Goal: Task Accomplishment & Management: Complete application form

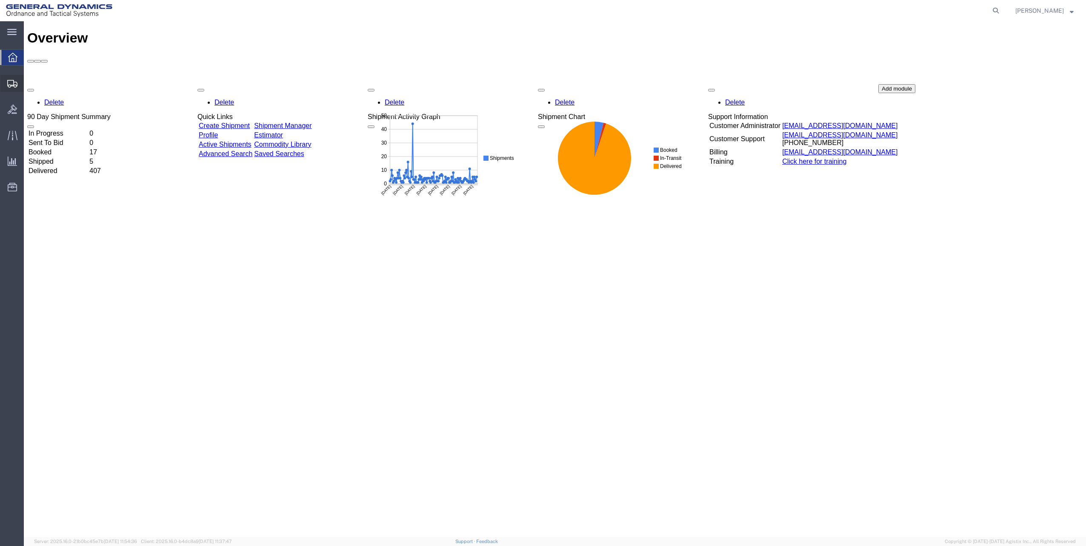
click at [6, 77] on div at bounding box center [12, 83] width 24 height 17
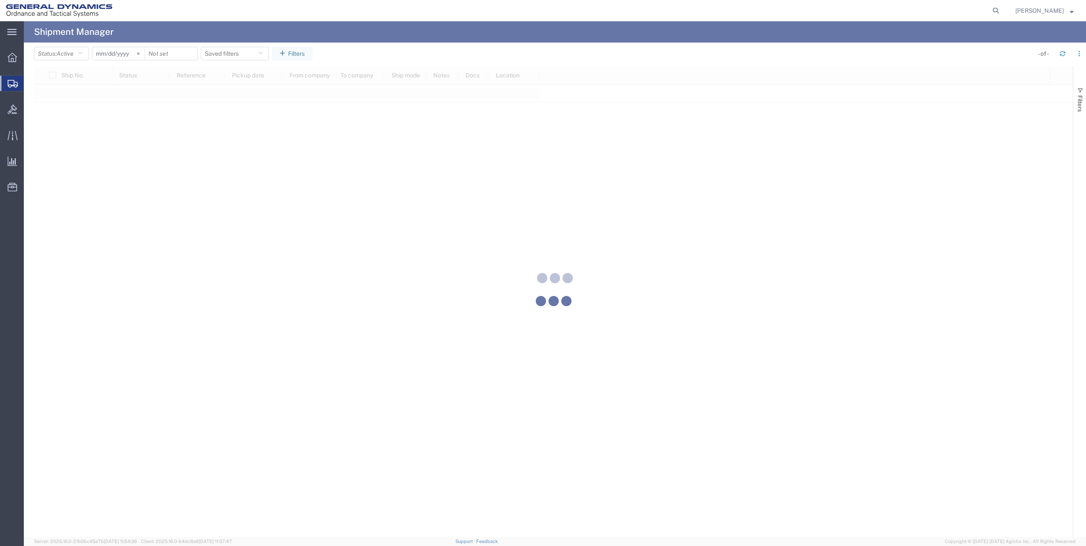
click at [54, 108] on div at bounding box center [555, 279] width 1062 height 516
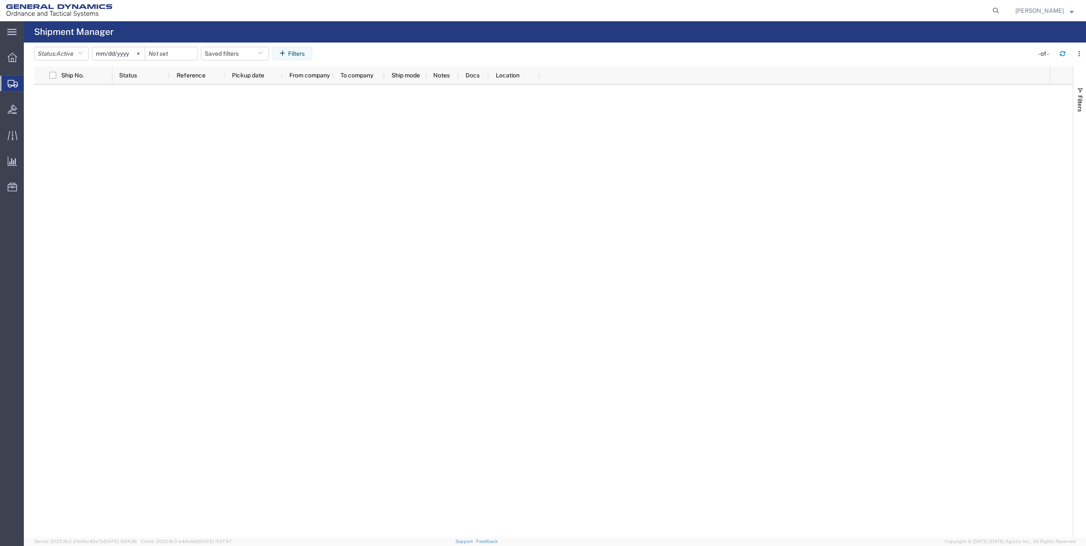
click at [0, 0] on span "Create Shipment" at bounding box center [0, 0] width 0 height 0
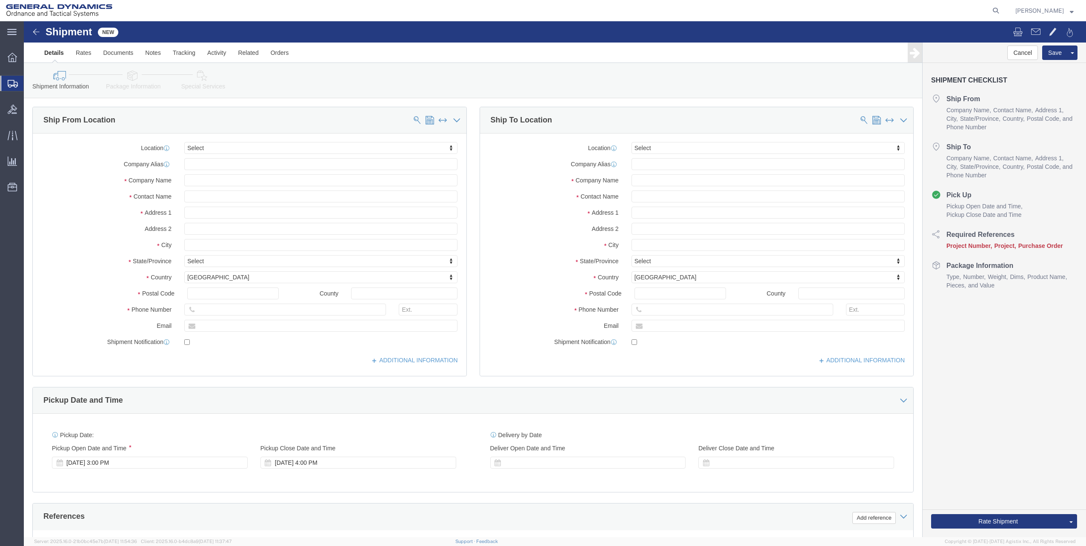
select select
click div "Ship From Location"
click button
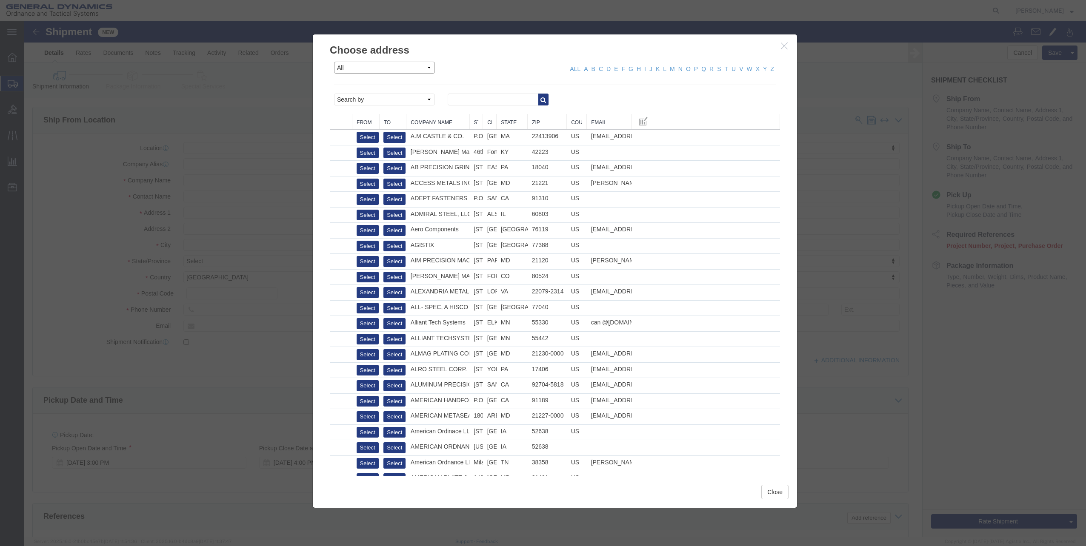
click select "All Company Location Other Personal Shared"
select select "PERSONAL"
click select "All Company Location Other Personal Shared"
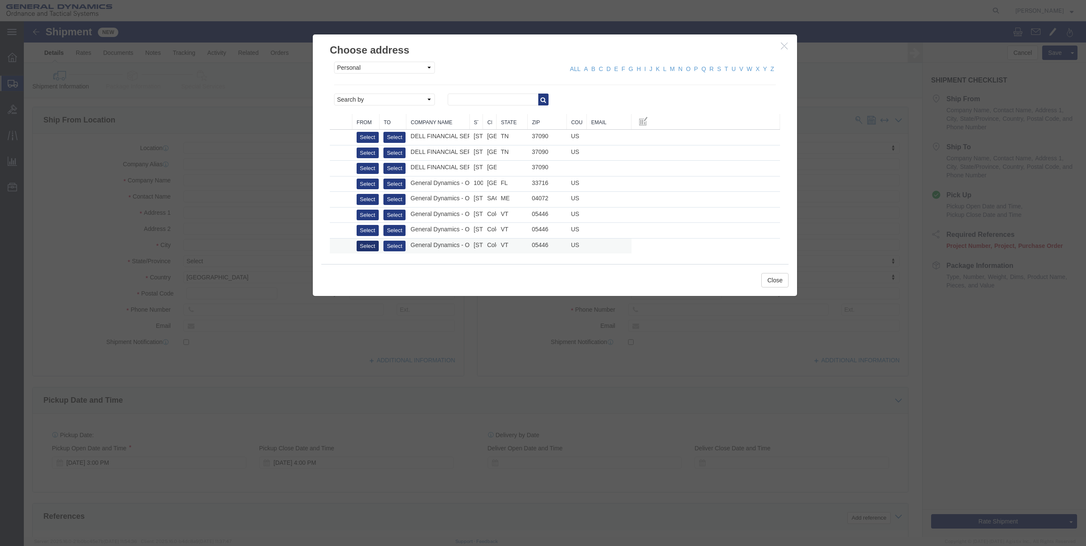
click button "Select"
select select "VT"
click button "Close"
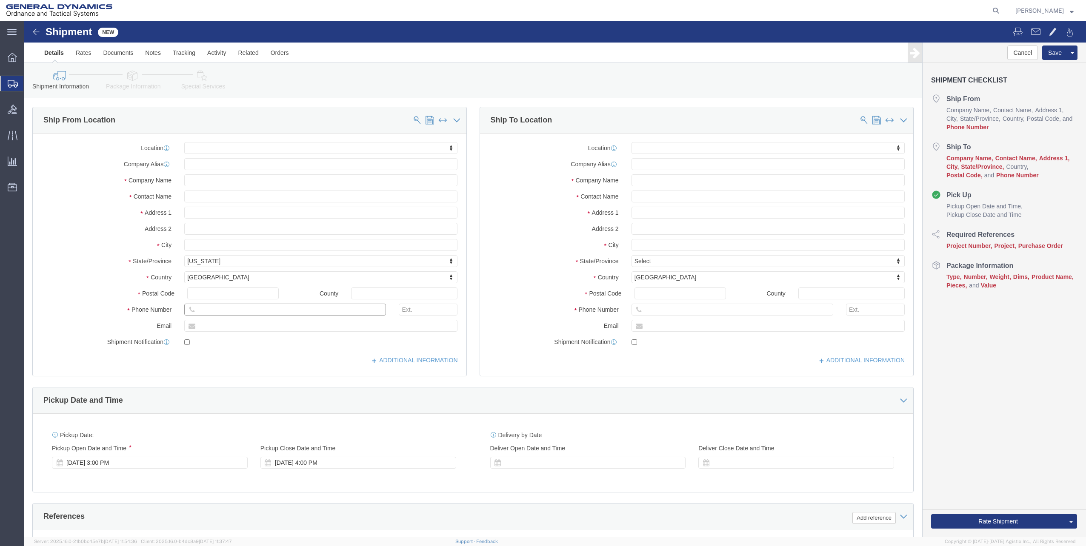
click input "text"
click div "Location My Profile Location GD-OTS [GEOGRAPHIC_DATA] (Commerce) GD-OTS [GEOGRA…"
click input "text"
paste input "[PERSON_NAME][EMAIL_ADDRESS][PERSON_NAME][DOMAIN_NAME]"
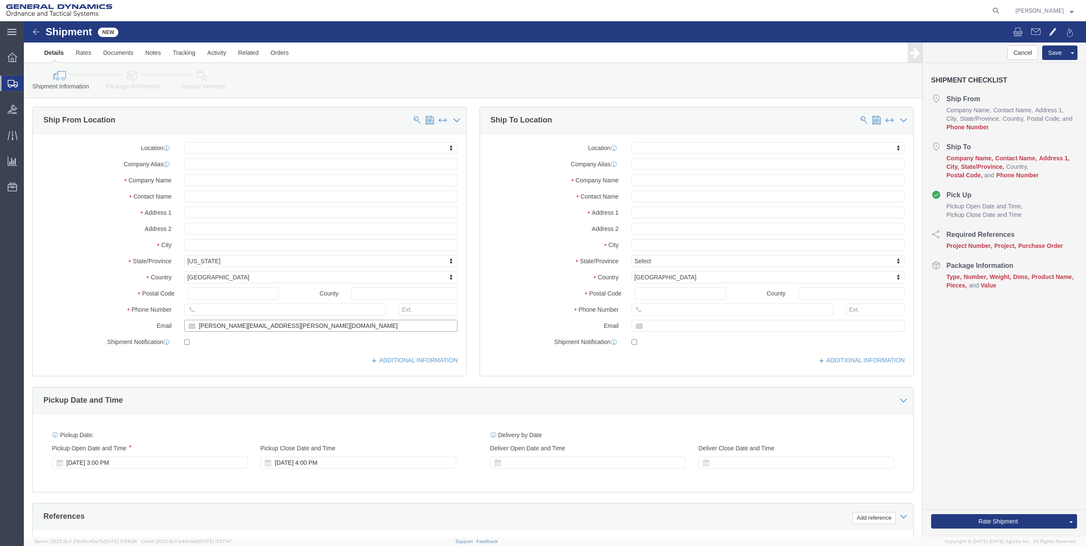
type input "[PERSON_NAME][EMAIL_ADDRESS][PERSON_NAME][DOMAIN_NAME]"
click input "text"
paste input "[PHONE_NUMBER]"
type input "[PHONE_NUMBER]"
click input "text"
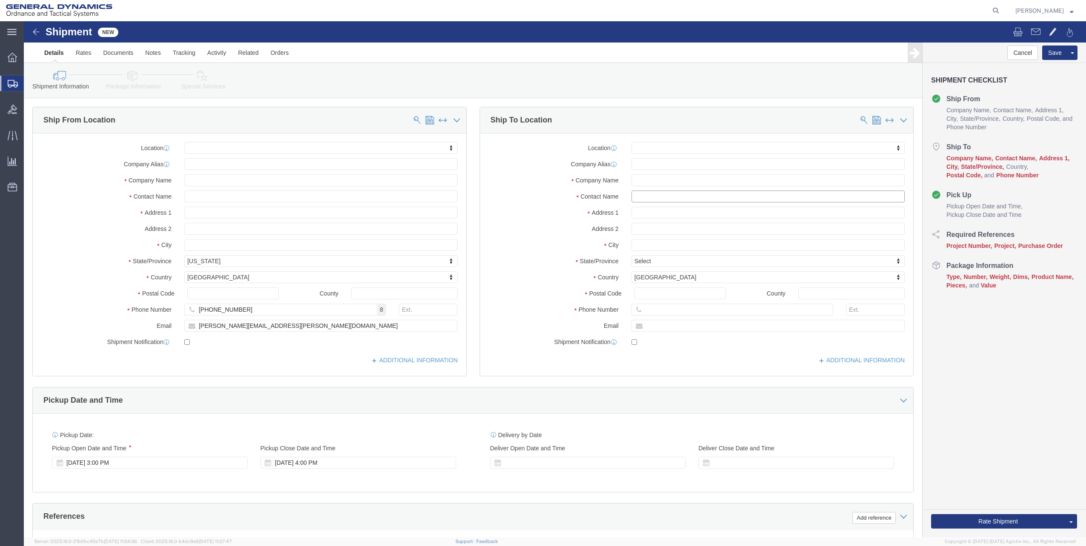
click input "text"
type input "c"
click input "text"
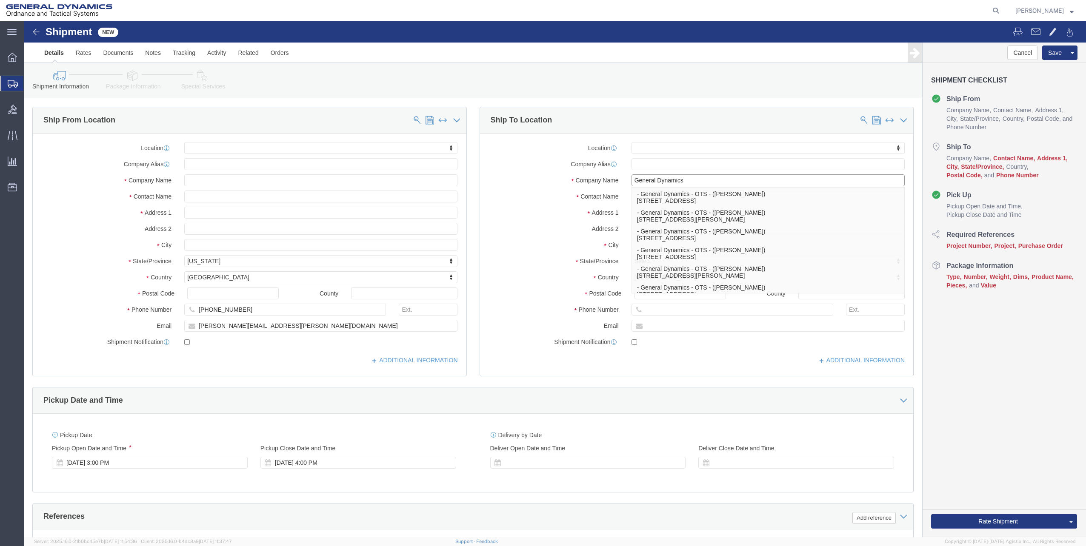
scroll to position [255, 0]
type input "General Dynamics"
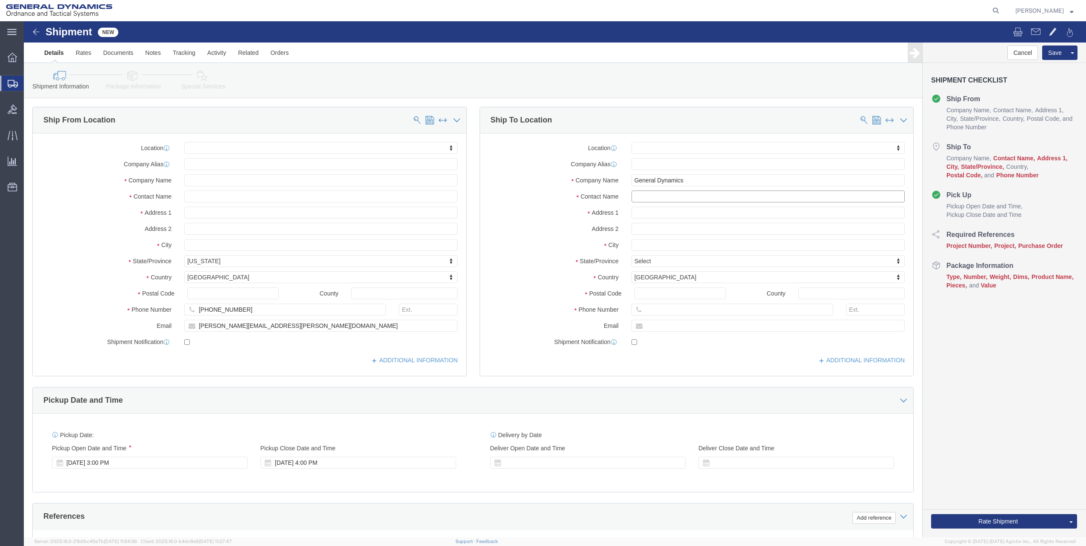
click input "text"
type input "[PERSON_NAME]"
click input "text"
paste input "[STREET_ADDRESS]"
type input "[STREET_ADDRESS]"
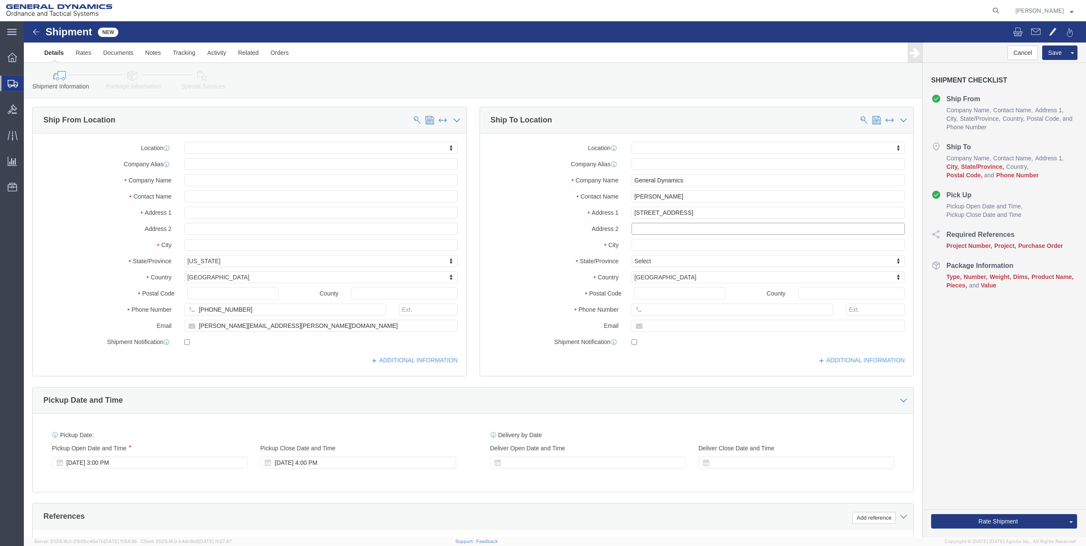
click input "text"
paste input "Hampton"
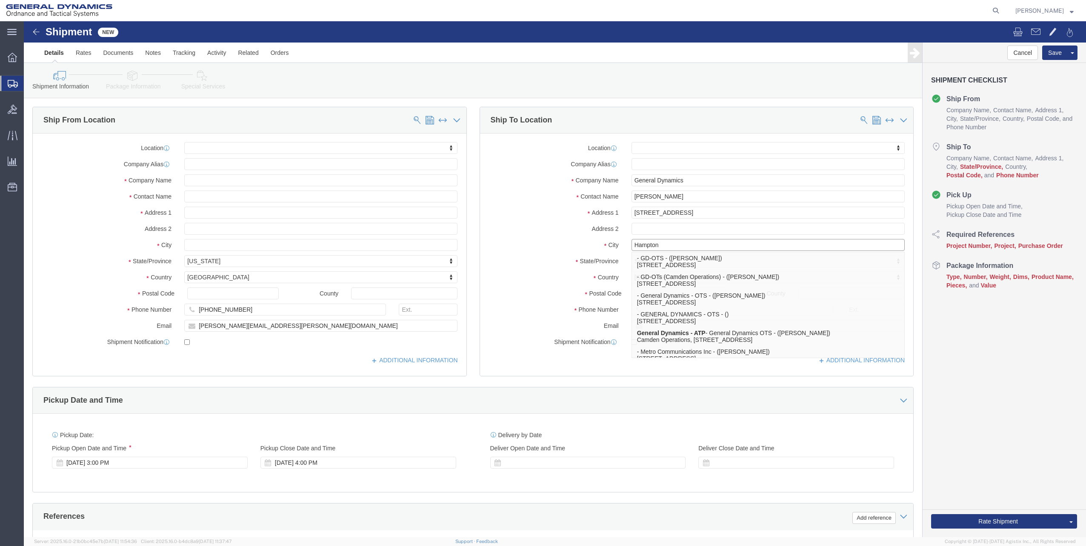
type input "Hampton"
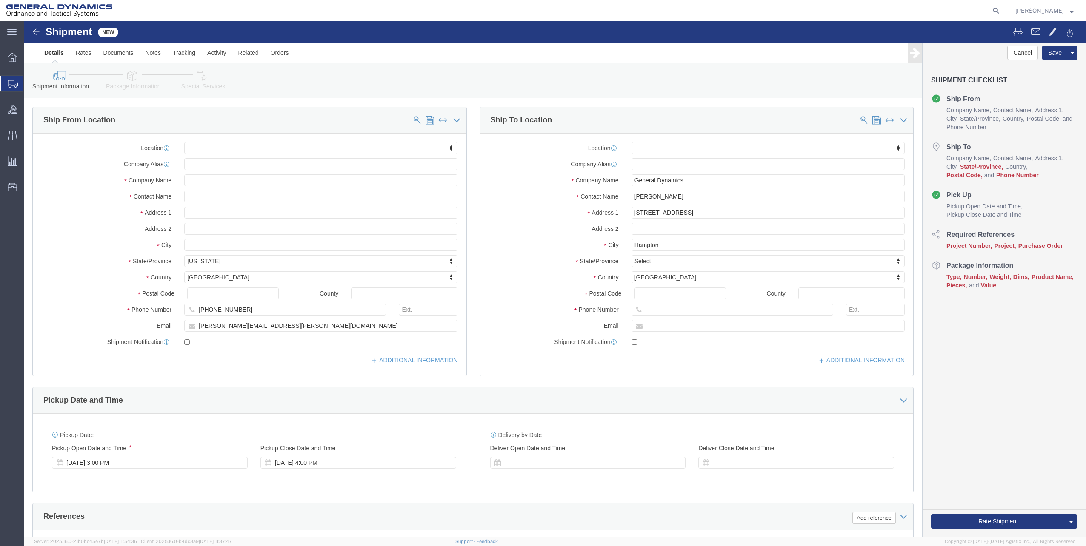
click div "Location My Profile Location GD-OTS [GEOGRAPHIC_DATA] (Commerce) GD-OTS [GEOGRA…"
click input "Postal Code"
type input "71744"
click input "text"
click div "Location My Profile Location GD-OTS [GEOGRAPHIC_DATA] (Commerce) GD-OTS [GEOGRA…"
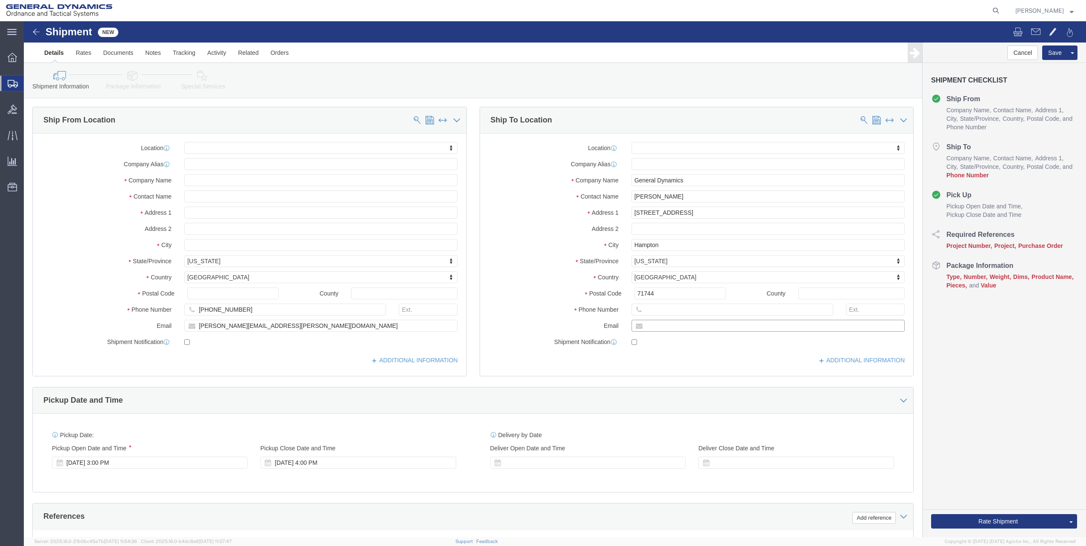
click input "text"
paste input "[PERSON_NAME][EMAIL_ADDRESS][PERSON_NAME][DOMAIN_NAME]"
type input "[PERSON_NAME][EMAIL_ADDRESS][PERSON_NAME][DOMAIN_NAME]"
click input "text"
paste input "[PHONE_NUMBER]"
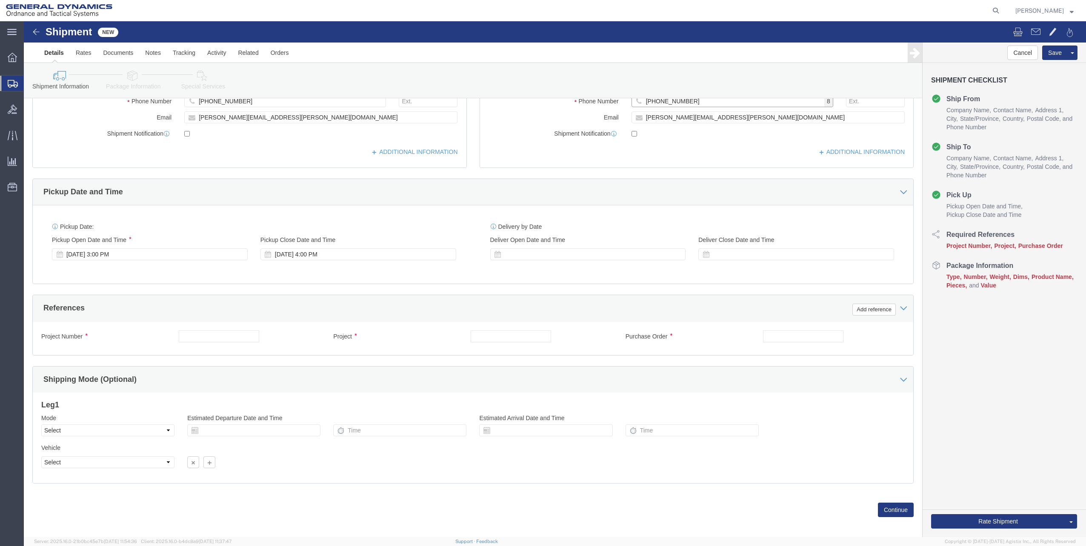
scroll to position [214, 0]
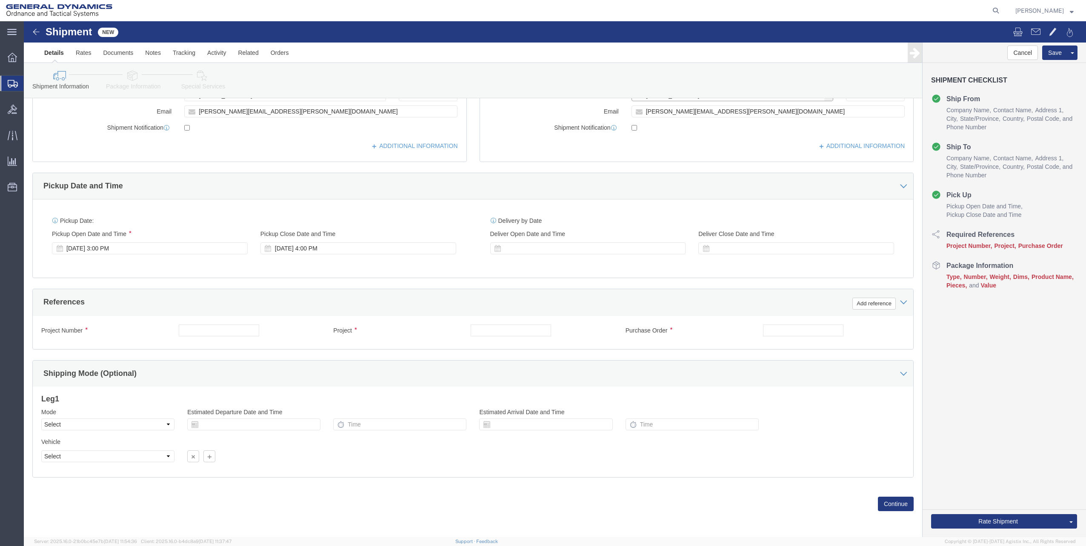
type input "[PHONE_NUMBER]"
click input "text"
type input "0"
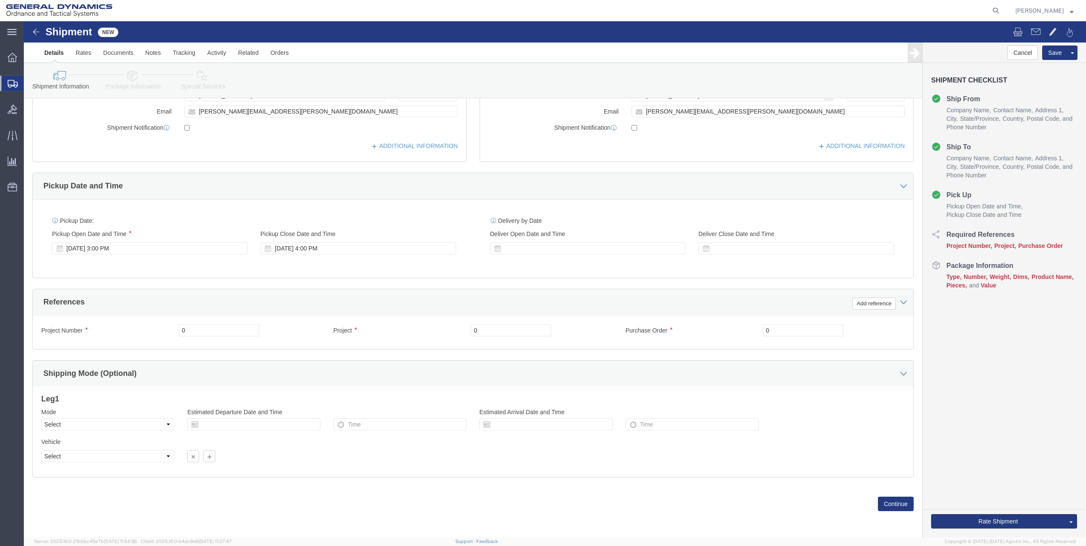
click div "Previous Continue"
click button "Continue"
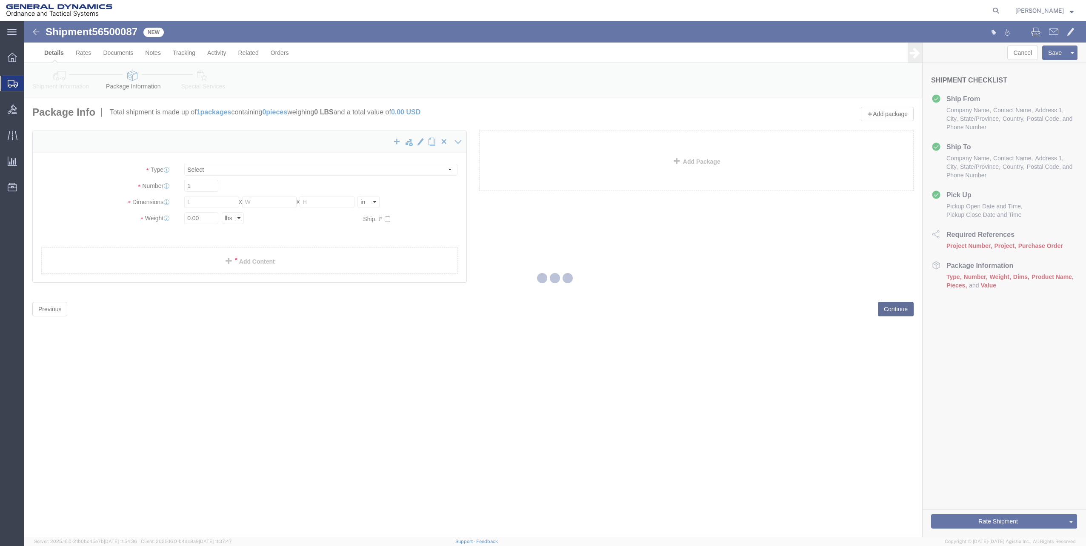
select select "CBOX"
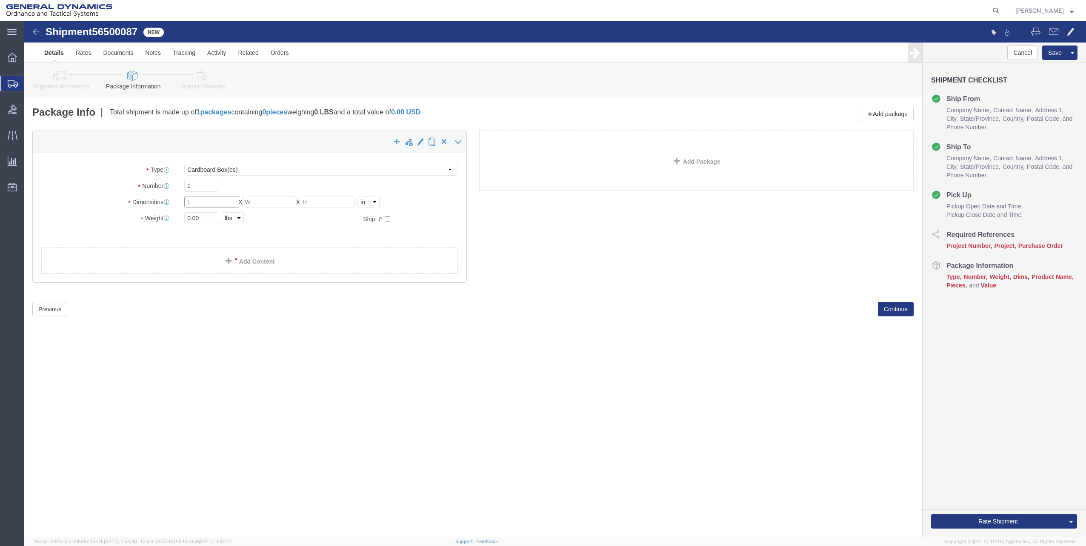
click input "text"
type input "10"
type input "12"
type input "4"
click input "0.00"
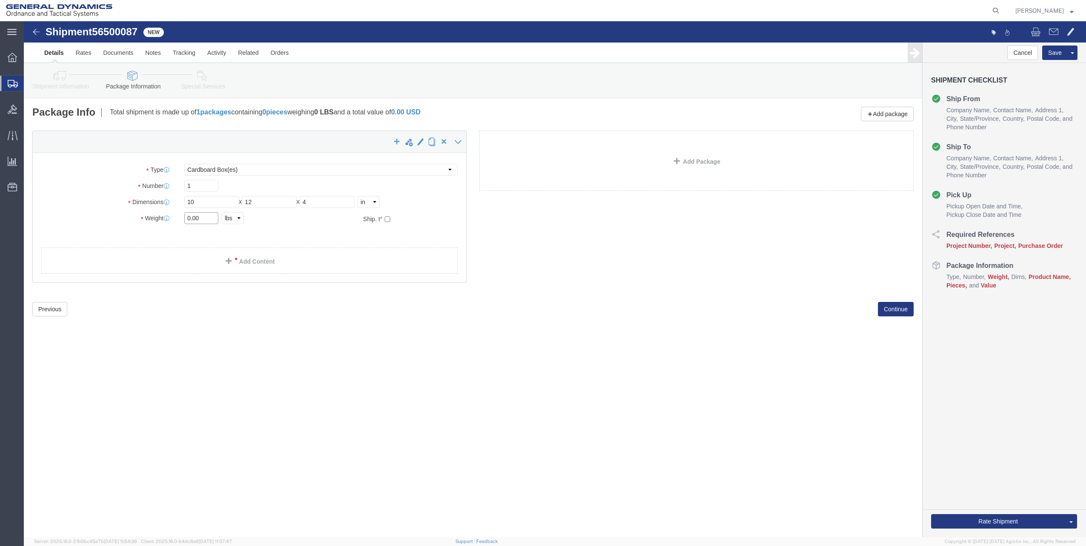
click input "0.00"
type input "10"
click link "Add Content"
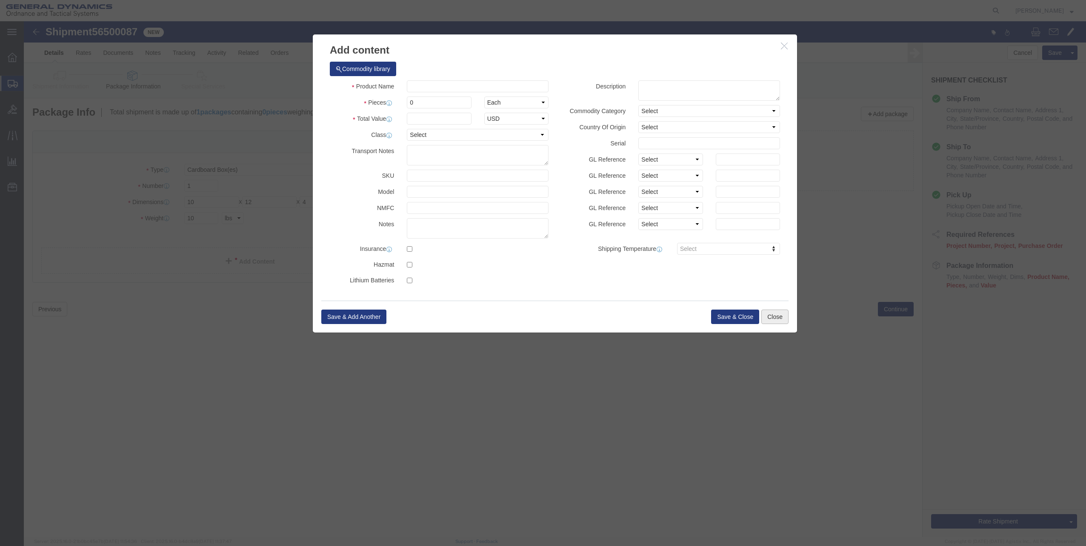
click button "Close"
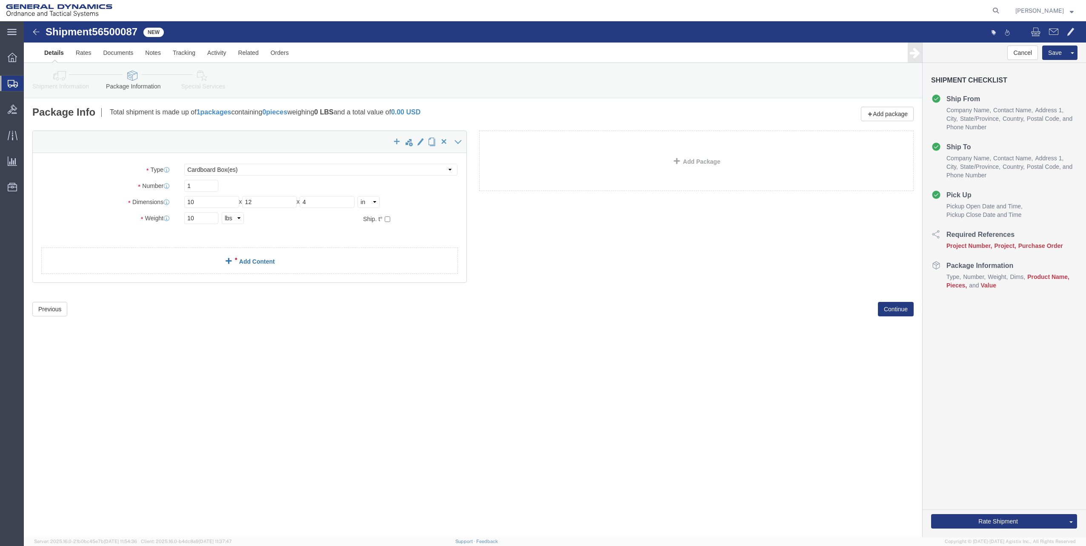
click link "Add Content"
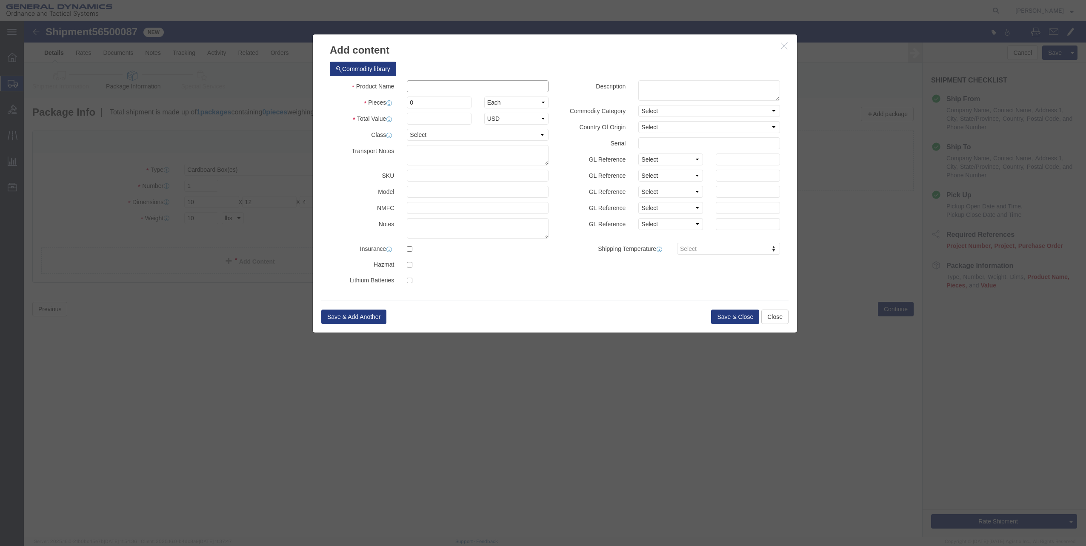
click input "text"
type input "it equipment"
select select "US"
click div "Product Name it equipment Pieces 0 Select Bag Barrels 100Board Feet Bottle Box …"
click input "0"
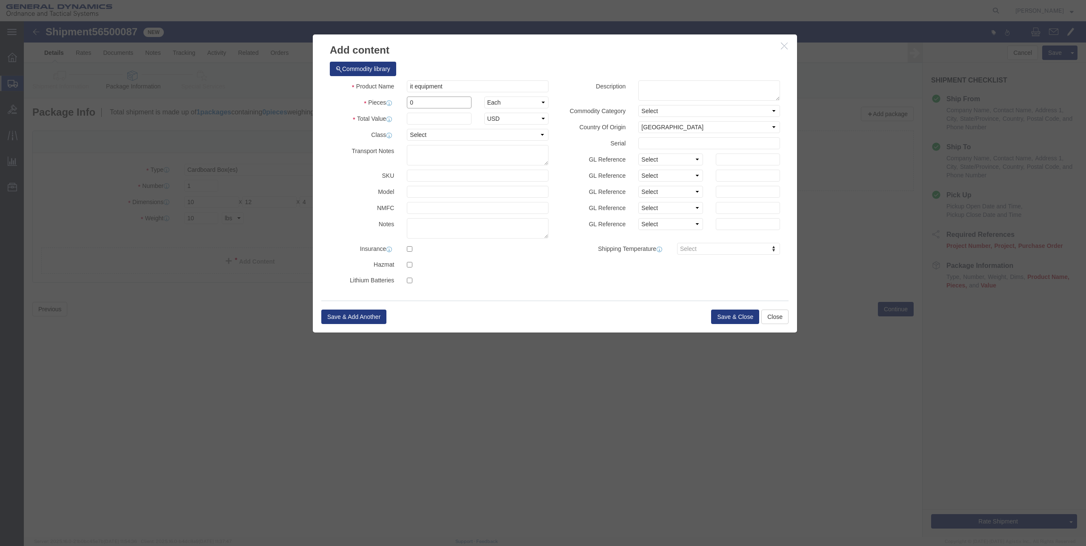
click input "0"
type input "1"
click input "text"
type input "1000"
click button "Save & Close"
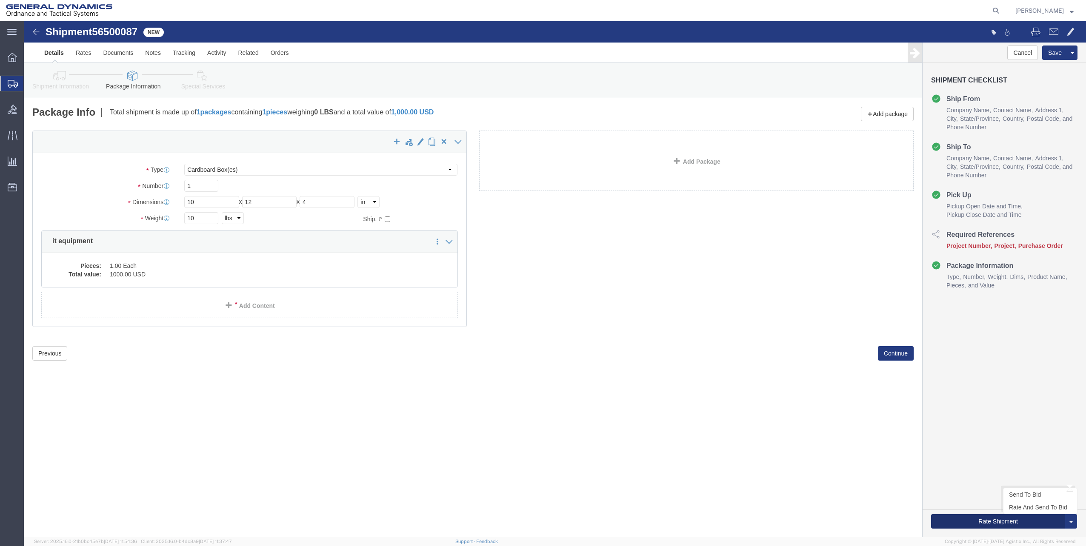
click button "Rate Shipment"
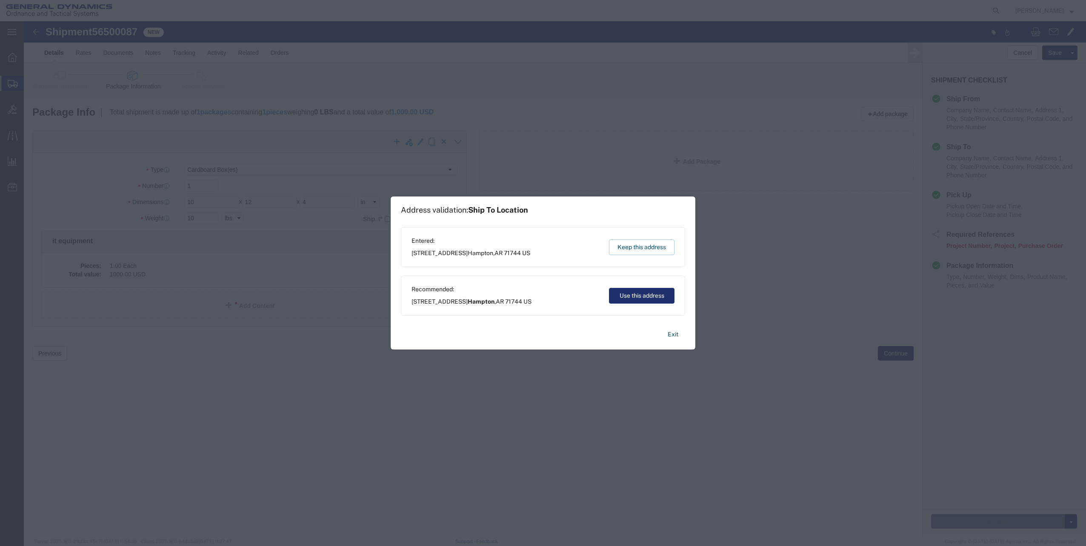
click at [628, 298] on button "Use this address" at bounding box center [642, 296] width 66 height 16
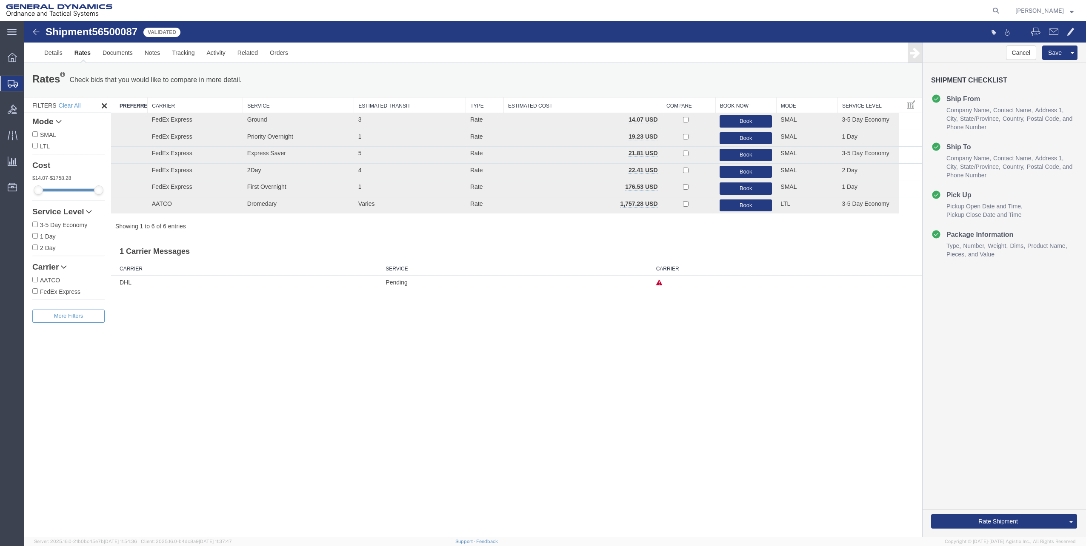
click at [750, 361] on div "Shipment 56500087 6 of 6 Validated Details Rates Documents Notes Tracking Activ…" at bounding box center [555, 279] width 1062 height 516
click at [754, 136] on button "Book" at bounding box center [745, 138] width 52 height 12
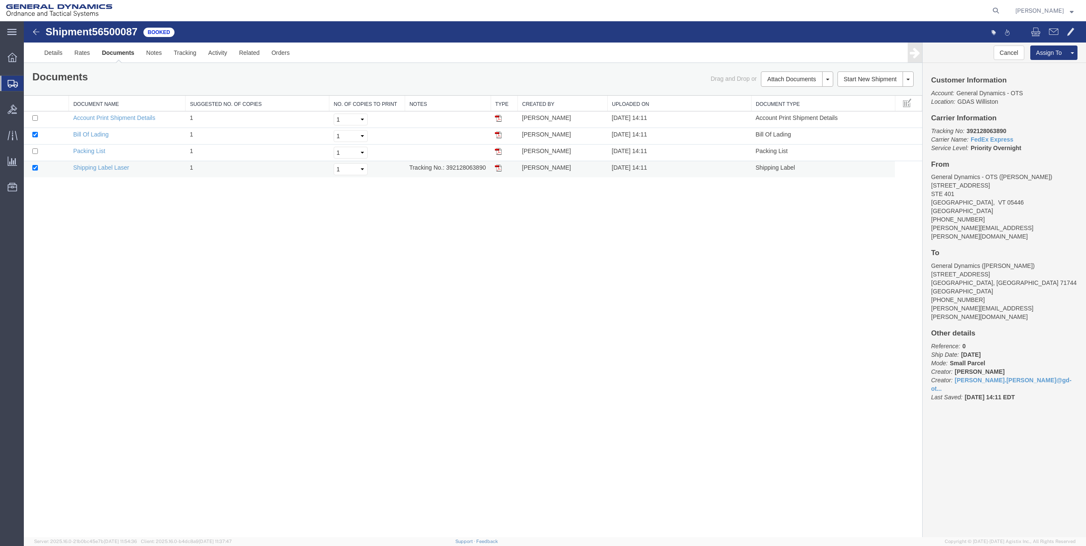
click at [445, 168] on td "Tracking No.: 392128063890" at bounding box center [448, 169] width 86 height 17
click at [462, 169] on td "Tracking No.: 392128063890" at bounding box center [448, 169] width 86 height 17
copy td "392128063890"
click at [502, 170] on td at bounding box center [503, 169] width 27 height 17
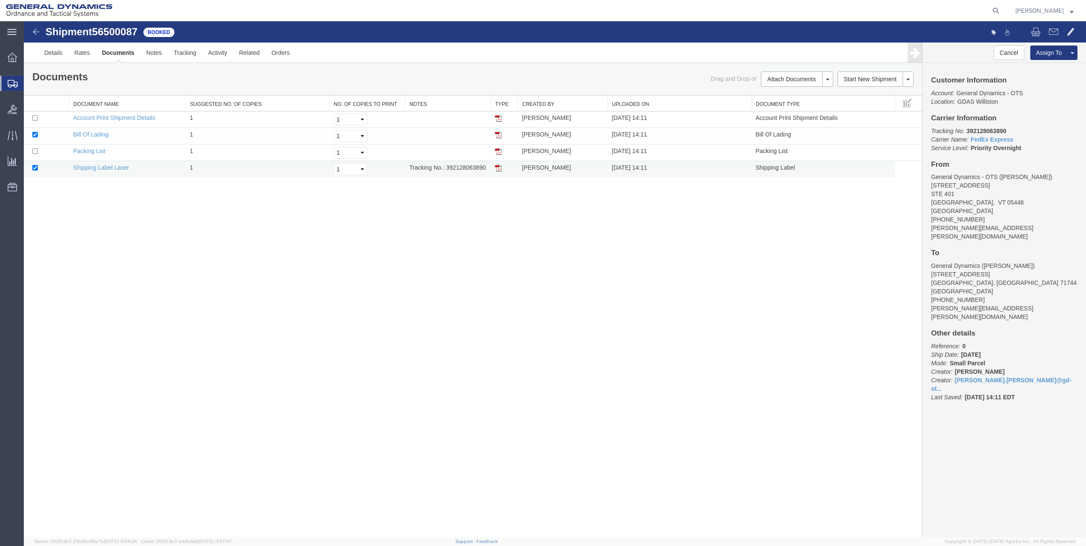
click at [498, 166] on img at bounding box center [498, 168] width 7 height 7
